Goal: Check status: Check status

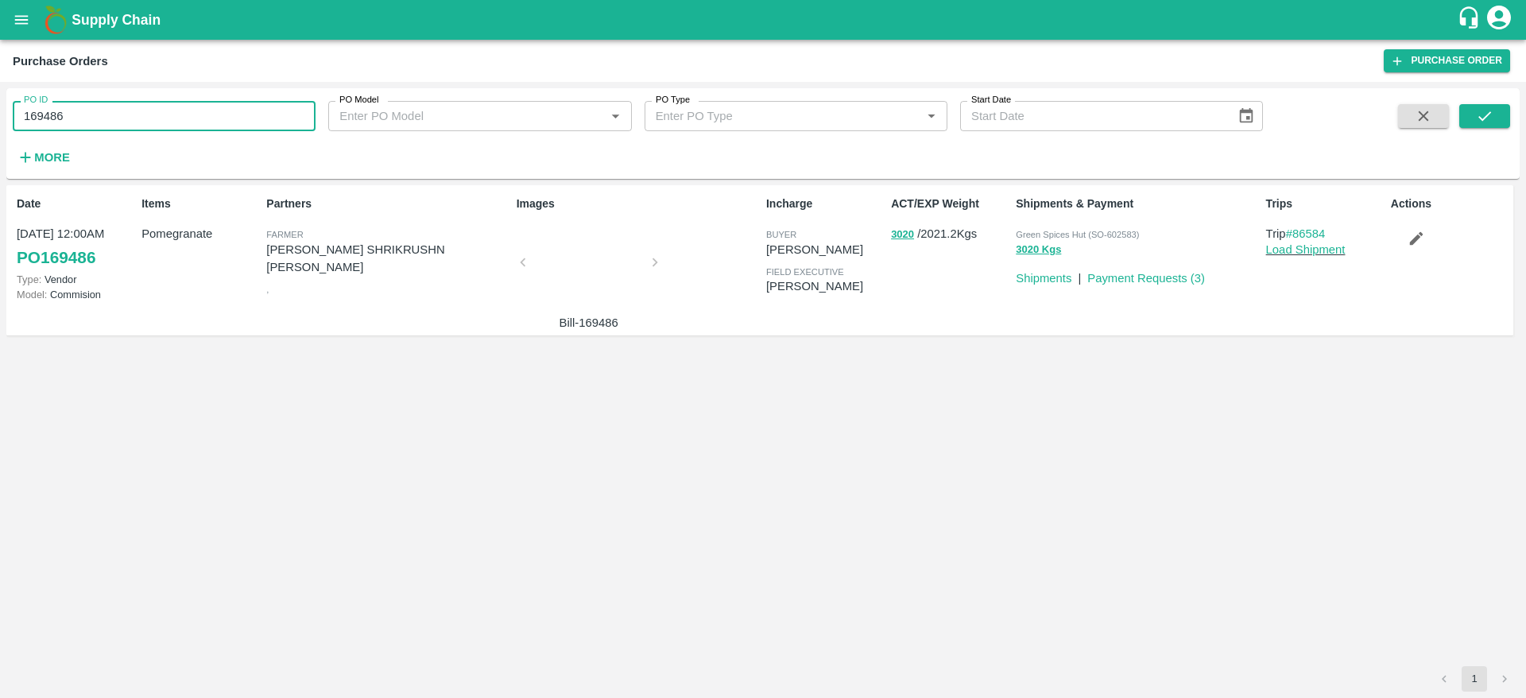
click at [16, 119] on input "169486" at bounding box center [164, 116] width 303 height 30
click at [1481, 107] on icon "submit" at bounding box center [1484, 115] width 17 height 17
drag, startPoint x: 91, startPoint y: 106, endPoint x: 10, endPoint y: 134, distance: 86.0
click at [10, 134] on div "PO ID 168977 PO ID PO Model PO Model   * PO Type PO Type   * Start Date Start D…" at bounding box center [631, 129] width 1263 height 83
paste input "text"
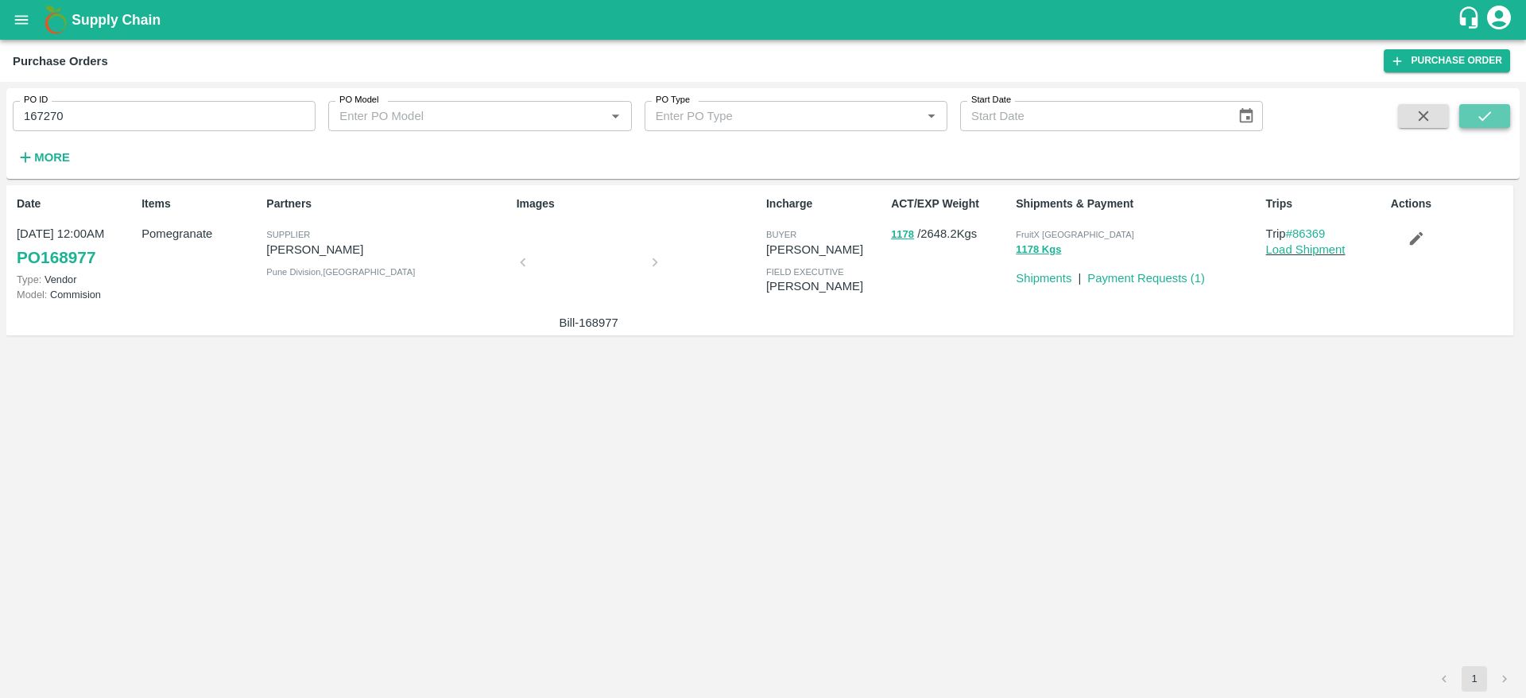
click at [1490, 111] on icon "submit" at bounding box center [1484, 116] width 13 height 10
drag, startPoint x: 78, startPoint y: 106, endPoint x: 8, endPoint y: 118, distance: 70.9
click at [8, 118] on div "PO ID 167270 PO ID" at bounding box center [157, 109] width 315 height 43
paste input "text"
click at [1490, 114] on icon "submit" at bounding box center [1484, 115] width 17 height 17
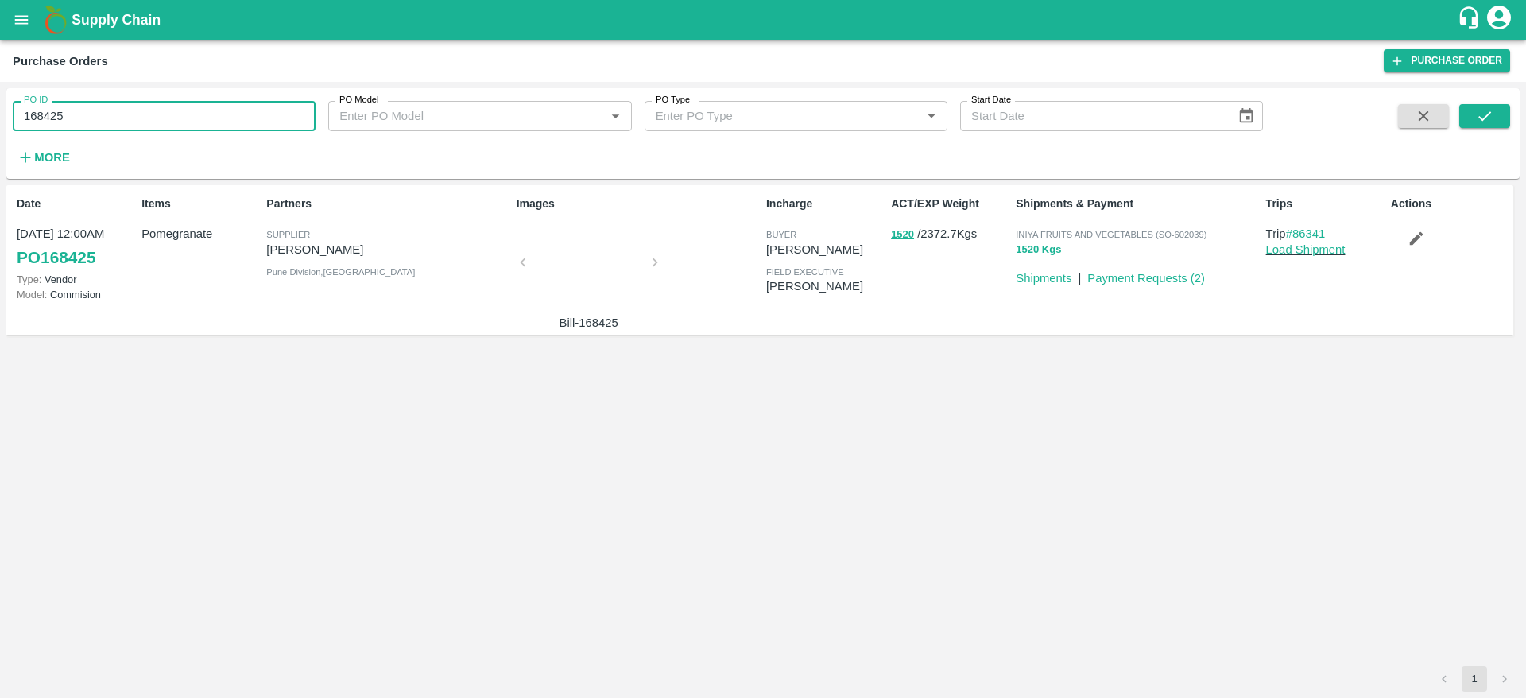
drag, startPoint x: 74, startPoint y: 117, endPoint x: 0, endPoint y: 122, distance: 74.1
click at [0, 122] on div "PO ID 168425 PO ID PO Model PO Model   * PO Type PO Type   * Start Date Start D…" at bounding box center [763, 390] width 1526 height 616
paste input "text"
click at [1506, 125] on button "submit" at bounding box center [1484, 116] width 51 height 24
drag, startPoint x: 101, startPoint y: 115, endPoint x: 0, endPoint y: 122, distance: 101.2
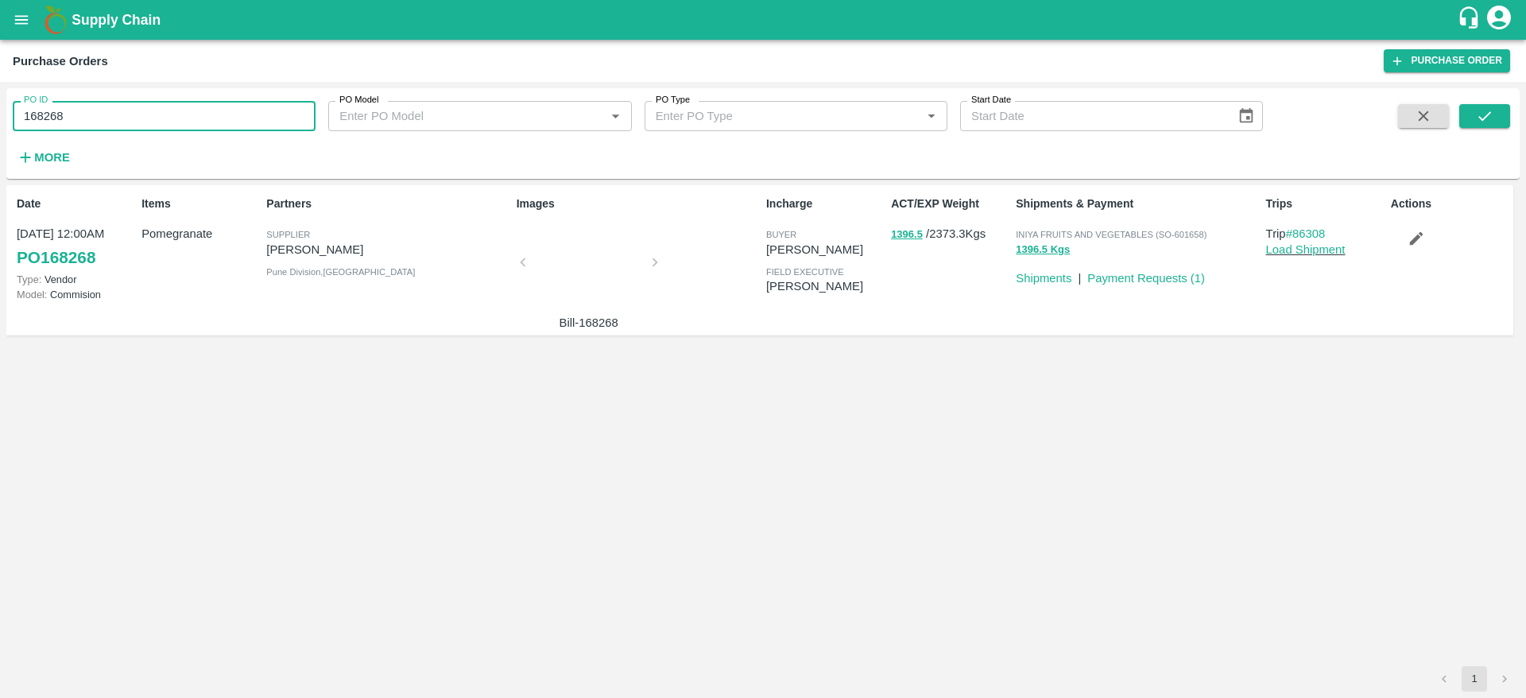
click at [0, 122] on div "PO ID 168268 PO ID PO Model PO Model   * PO Type PO Type   * Start Date Start D…" at bounding box center [763, 390] width 1526 height 616
paste input "text"
click at [1468, 108] on button "submit" at bounding box center [1484, 116] width 51 height 24
drag, startPoint x: 67, startPoint y: 111, endPoint x: 0, endPoint y: 126, distance: 68.3
click at [0, 126] on div "PO ID 168267 PO ID PO Model PO Model   * PO Type PO Type   * Start Date Start D…" at bounding box center [763, 390] width 1526 height 616
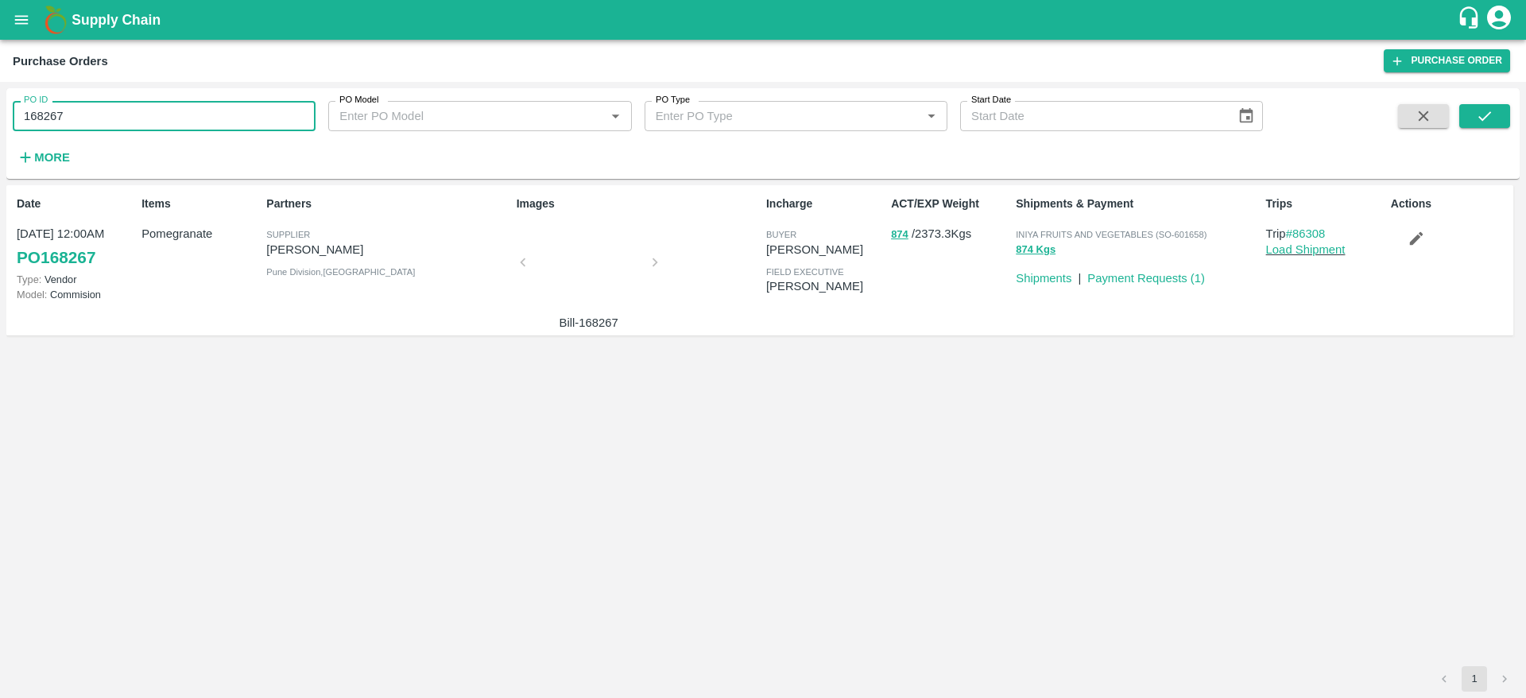
paste input "text"
type input "168266"
click at [1486, 107] on icon "submit" at bounding box center [1484, 115] width 17 height 17
